Goal: Find specific page/section: Find specific page/section

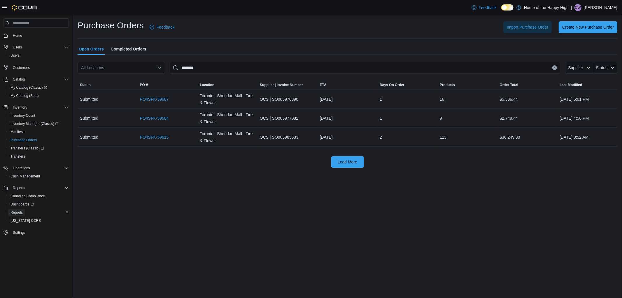
click at [12, 214] on span "Reports" at bounding box center [17, 212] width 12 height 7
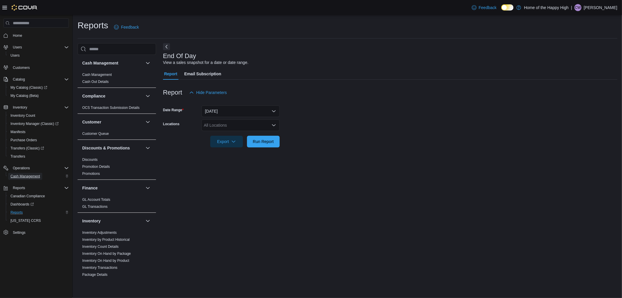
click at [18, 177] on span "Cash Management" at bounding box center [25, 176] width 29 height 7
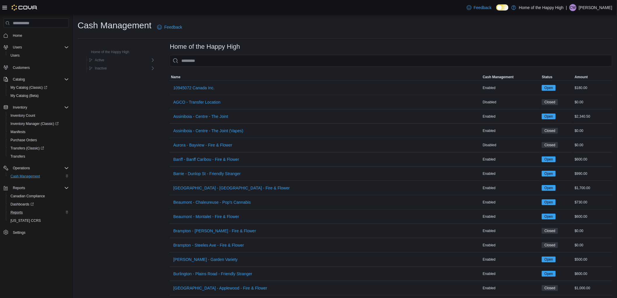
click at [185, 57] on input "This is a search bar. As you type, the results lower in the page will automatic…" at bounding box center [391, 61] width 443 height 12
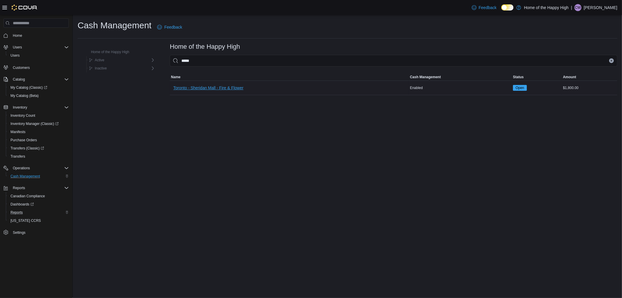
type input "*****"
click at [191, 85] on span "Toronto - Sheridan Mall - Fire & Flower" at bounding box center [208, 88] width 70 height 6
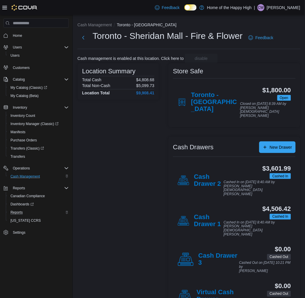
drag, startPoint x: 212, startPoint y: 104, endPoint x: 208, endPoint y: 103, distance: 3.8
click at [212, 104] on h4 "Toronto - [GEOGRAPHIC_DATA]" at bounding box center [215, 102] width 49 height 22
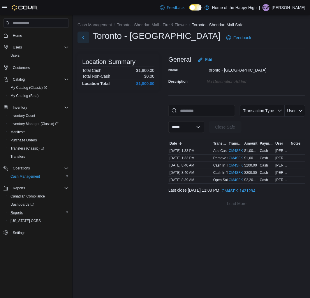
click at [85, 37] on button "Next" at bounding box center [84, 38] width 12 height 12
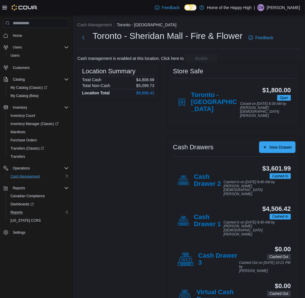
click at [245, 53] on div "Cash Management [GEOGRAPHIC_DATA] - [GEOGRAPHIC_DATA] [GEOGRAPHIC_DATA] - [GEOG…" at bounding box center [189, 169] width 232 height 309
